Goal: Information Seeking & Learning: Understand process/instructions

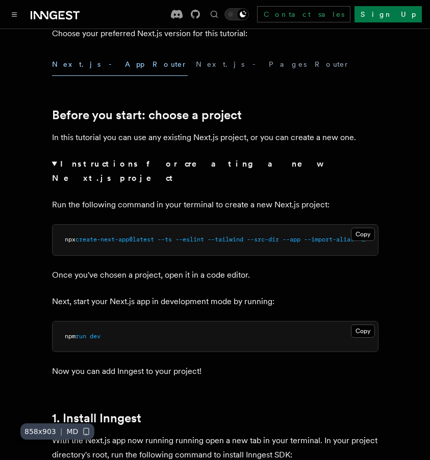
click at [123, 164] on strong "Instructions for creating a new Next.js project" at bounding box center [186, 171] width 269 height 24
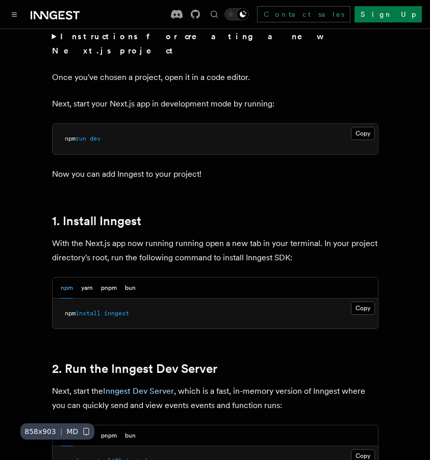
scroll to position [459, 0]
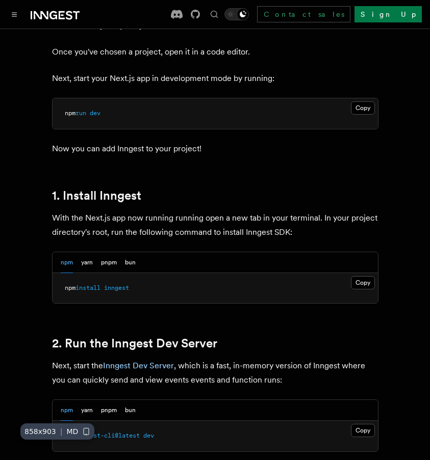
click at [96, 252] on div "npm yarn pnpm bun" at bounding box center [98, 262] width 75 height 21
click at [104, 252] on button "pnpm" at bounding box center [109, 262] width 16 height 21
click at [355, 276] on button "Copy Copied" at bounding box center [363, 282] width 24 height 13
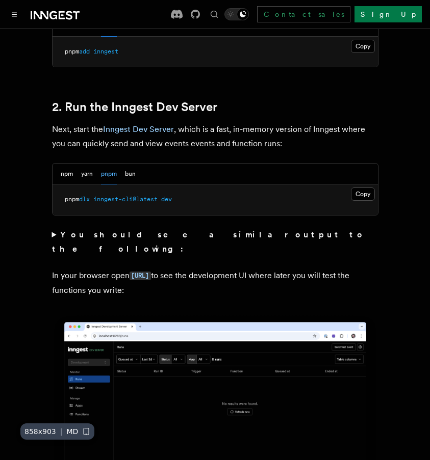
scroll to position [714, 0]
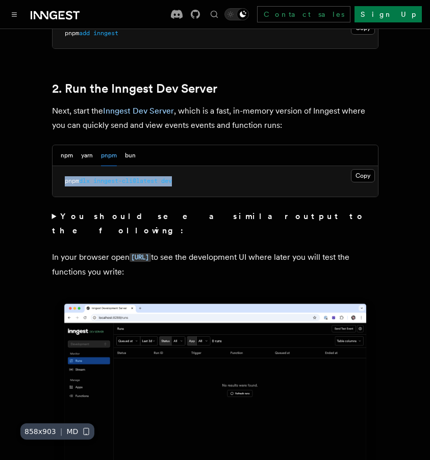
drag, startPoint x: 65, startPoint y: 169, endPoint x: 194, endPoint y: 169, distance: 129.0
click at [194, 169] on pre "pnpm dlx inngest-cli@latest dev" at bounding box center [215, 181] width 325 height 31
copy span "pnpm dlx inngest-cli@latest dev"
click at [363, 169] on button "Copy Copied" at bounding box center [363, 175] width 24 height 13
click at [281, 250] on p "In your browser open [URL] to see the development UI where later you will test …" at bounding box center [215, 264] width 326 height 29
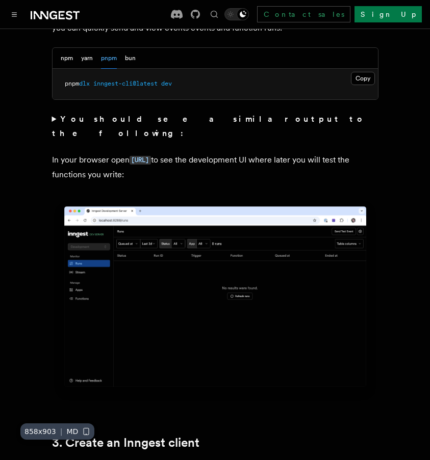
scroll to position [816, 0]
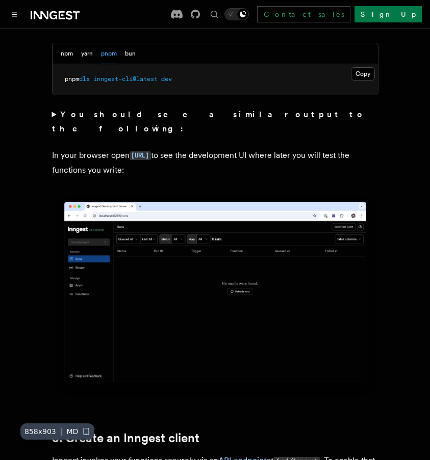
click at [137, 110] on strong "You should see a similar output to the following:" at bounding box center [209, 122] width 314 height 24
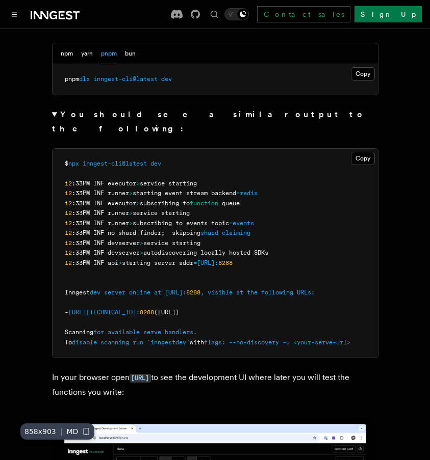
click at [137, 110] on strong "You should see a similar output to the following:" at bounding box center [209, 122] width 314 height 24
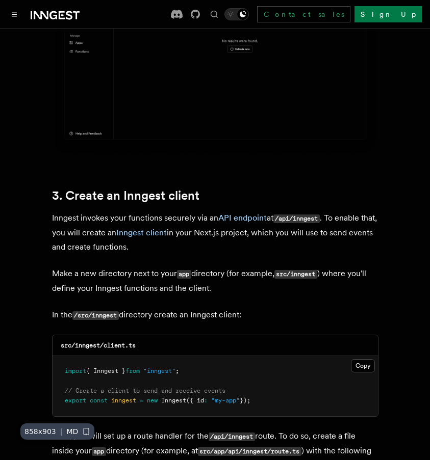
scroll to position [1172, 0]
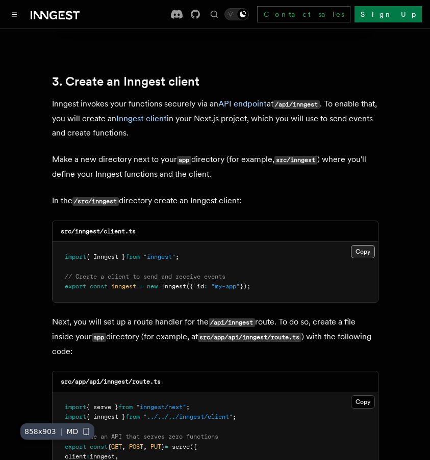
click at [365, 245] on button "Copy Copied" at bounding box center [363, 251] width 24 height 13
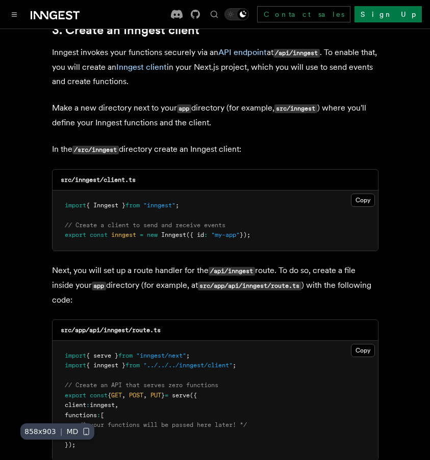
scroll to position [1274, 0]
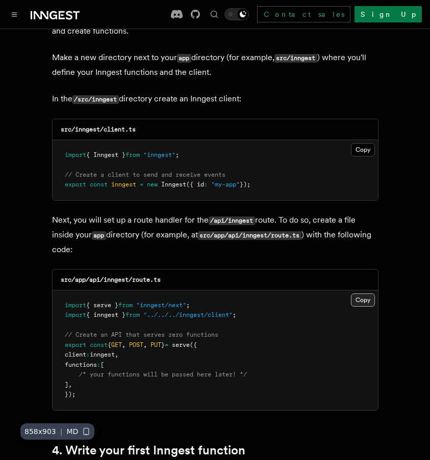
click at [360, 294] on button "Copy Copied" at bounding box center [363, 300] width 24 height 13
click at [366, 294] on button "Copy Copied" at bounding box center [363, 300] width 24 height 13
click at [370, 294] on button "Copy Copied" at bounding box center [363, 300] width 24 height 13
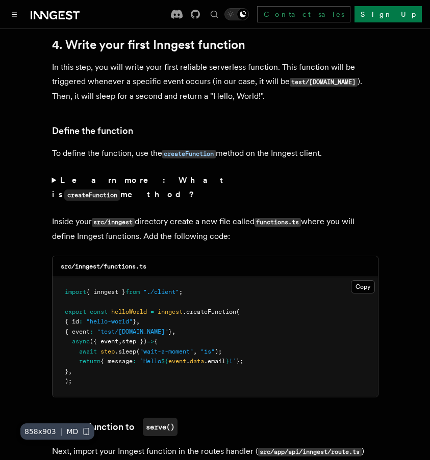
scroll to position [1682, 0]
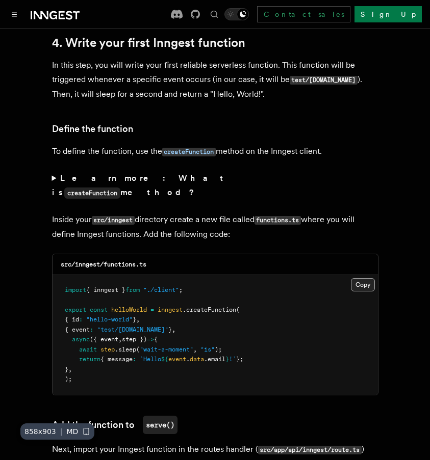
click at [365, 278] on button "Copy Copied" at bounding box center [363, 284] width 24 height 13
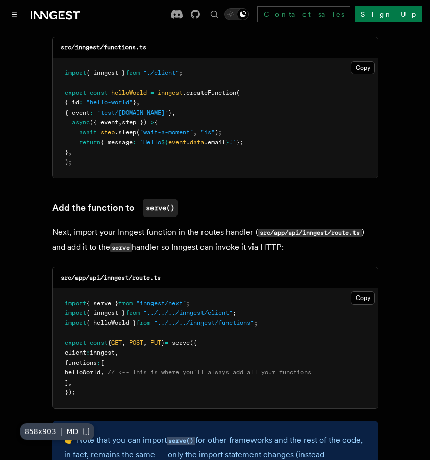
scroll to position [1937, 0]
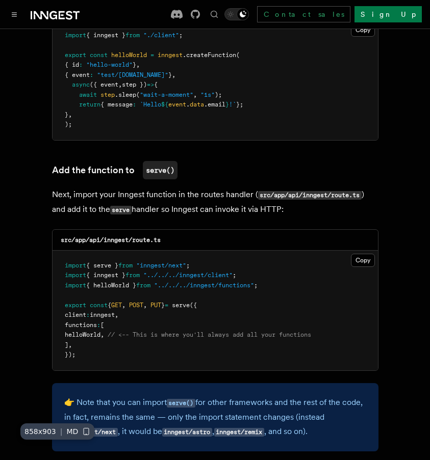
click at [90, 331] on span "helloWorld" at bounding box center [83, 334] width 36 height 7
copy span "helloWorld"
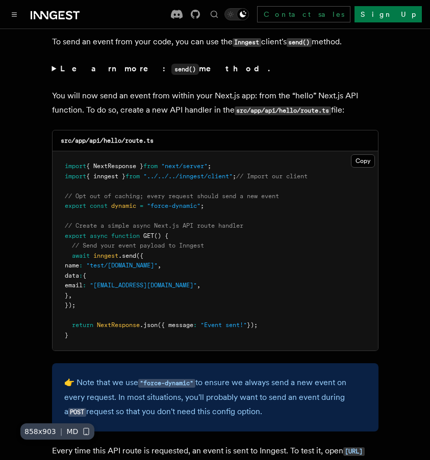
scroll to position [4945, 0]
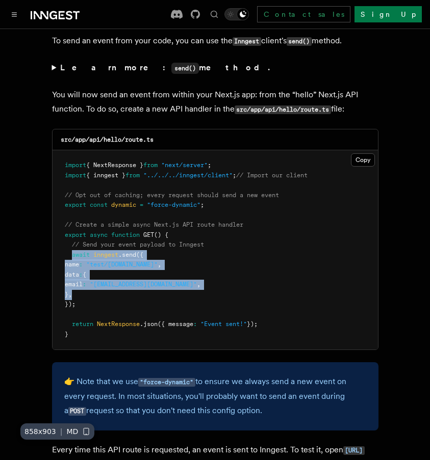
drag, startPoint x: 72, startPoint y: 197, endPoint x: 141, endPoint y: 234, distance: 78.0
click at [141, 234] on pre "import { NextResponse } from "next/server" ; import { inngest } from "../../../…" at bounding box center [215, 249] width 325 height 199
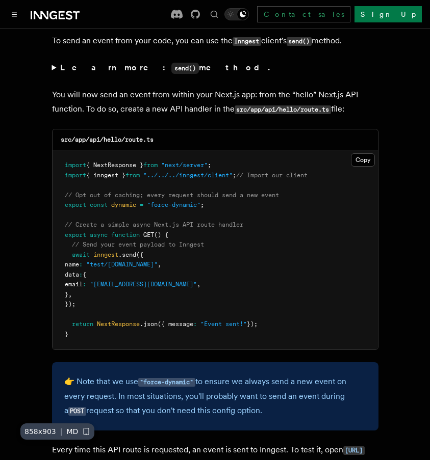
drag, startPoint x: 84, startPoint y: 250, endPoint x: 73, endPoint y: 197, distance: 53.5
click at [73, 197] on pre "import { NextResponse } from "next/server" ; import { inngest } from "../../../…" at bounding box center [215, 249] width 325 height 199
click at [73, 251] on span "await" at bounding box center [81, 254] width 18 height 7
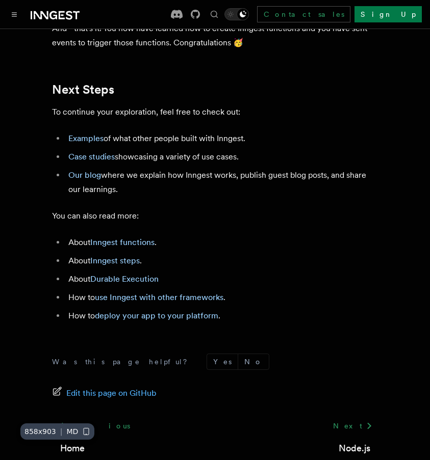
scroll to position [5908, 0]
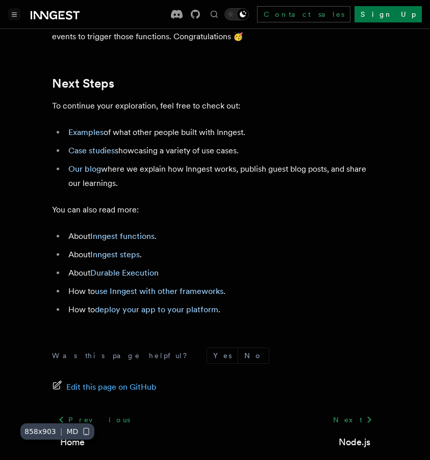
click at [15, 13] on icon "Toggle navigation" at bounding box center [14, 14] width 5 height 5
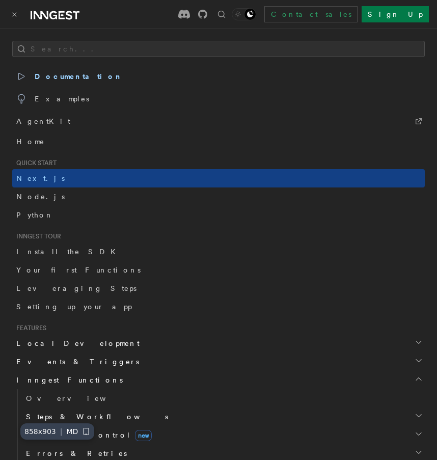
click at [15, 13] on icon "Toggle navigation" at bounding box center [15, 15] width 4 height 4
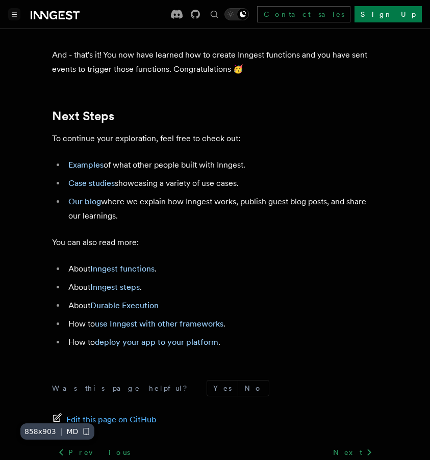
scroll to position [5653, 0]
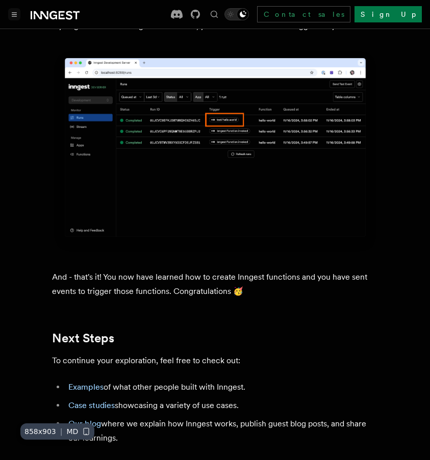
click at [371, 270] on p "And - that's it! You now have learned how to create Inngest functions and you h…" at bounding box center [215, 284] width 326 height 29
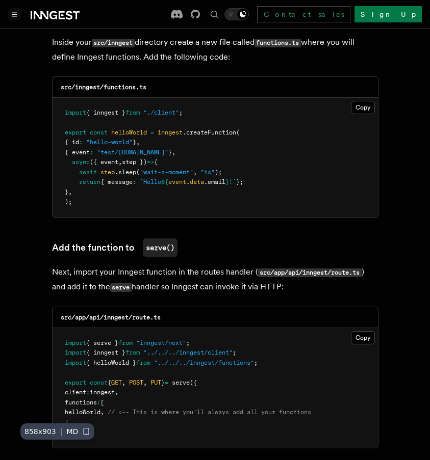
scroll to position [1897, 0]
